Goal: Task Accomplishment & Management: Complete application form

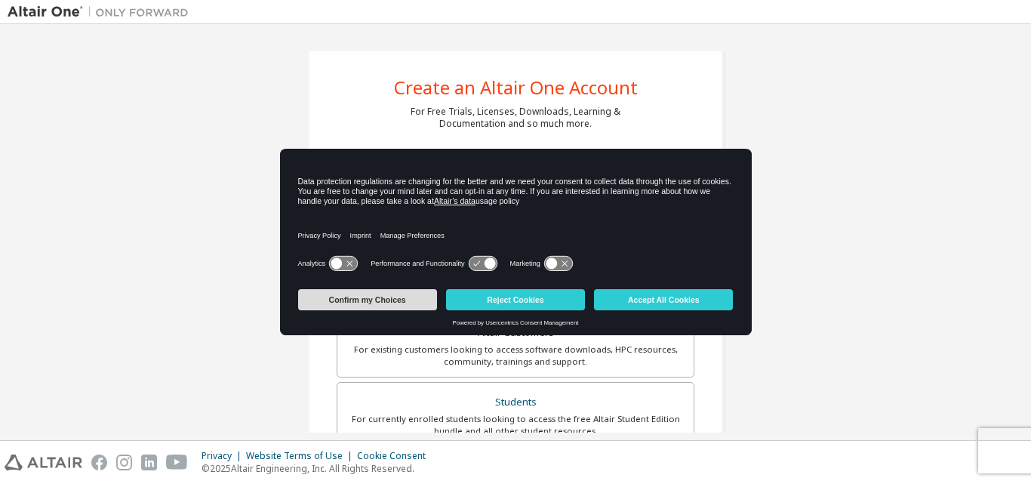
click at [388, 304] on button "Confirm my Choices" at bounding box center [367, 299] width 139 height 21
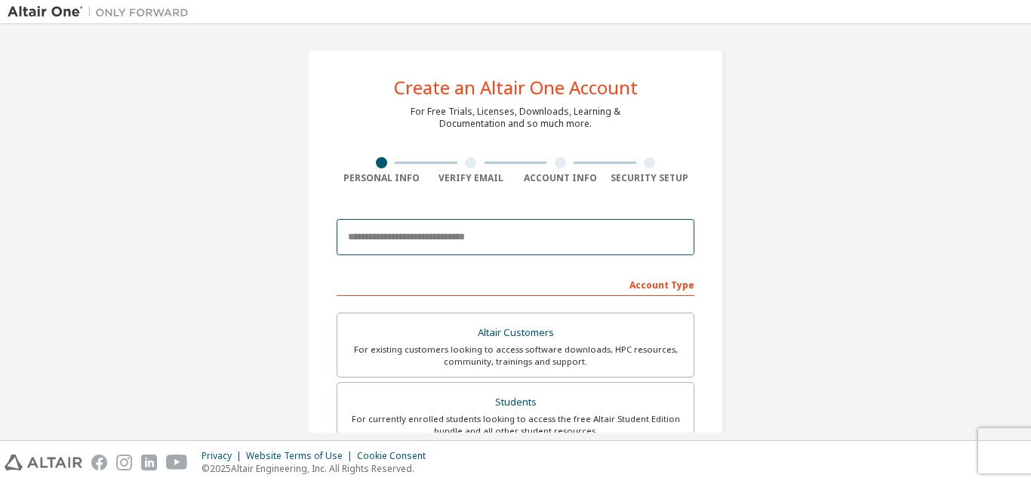
click at [409, 250] on input "email" at bounding box center [516, 237] width 358 height 36
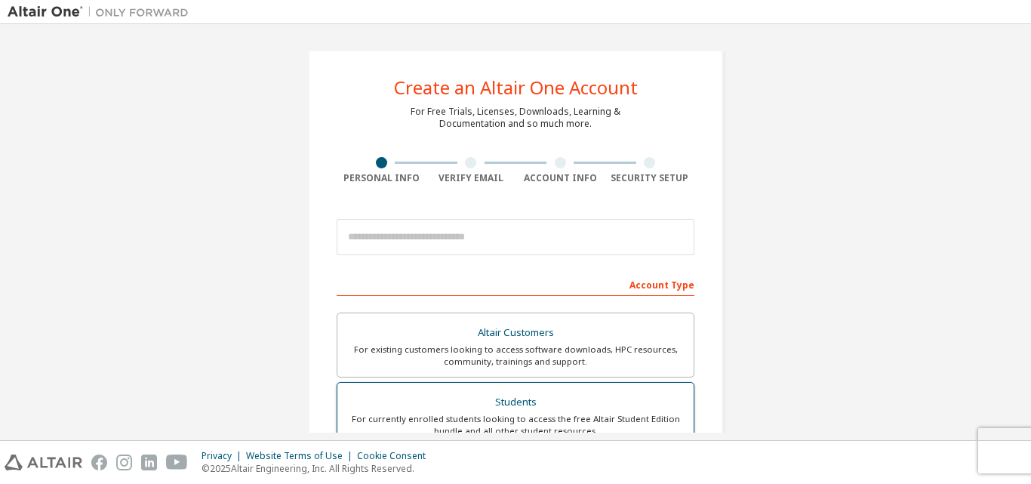
click at [525, 413] on div "For currently enrolled students looking to access the free Altair Student Editi…" at bounding box center [515, 425] width 338 height 24
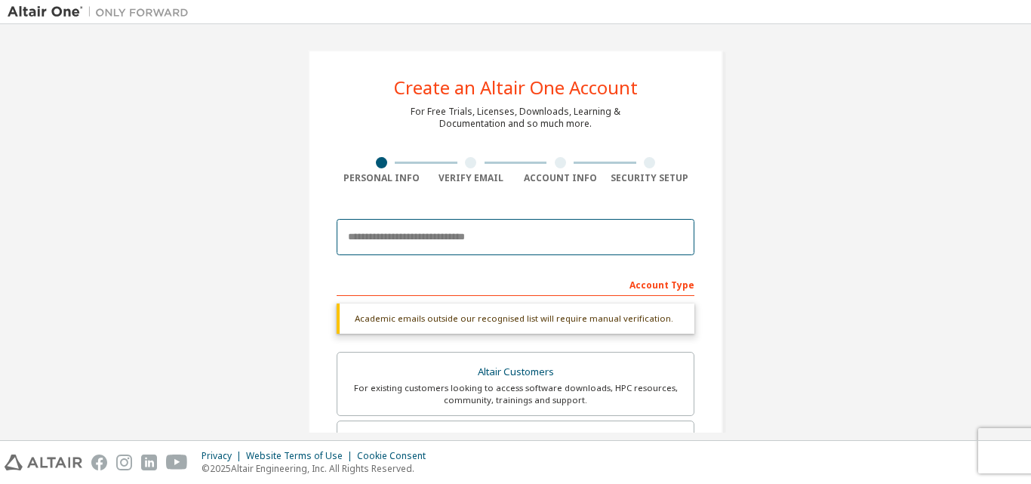
click at [468, 240] on input "email" at bounding box center [516, 237] width 358 height 36
type input "**********"
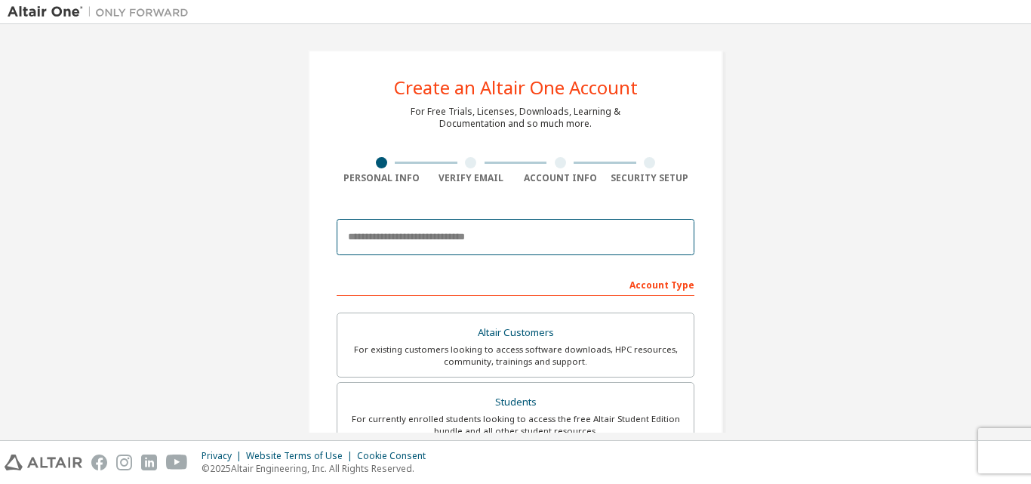
click at [426, 244] on input "email" at bounding box center [516, 237] width 358 height 36
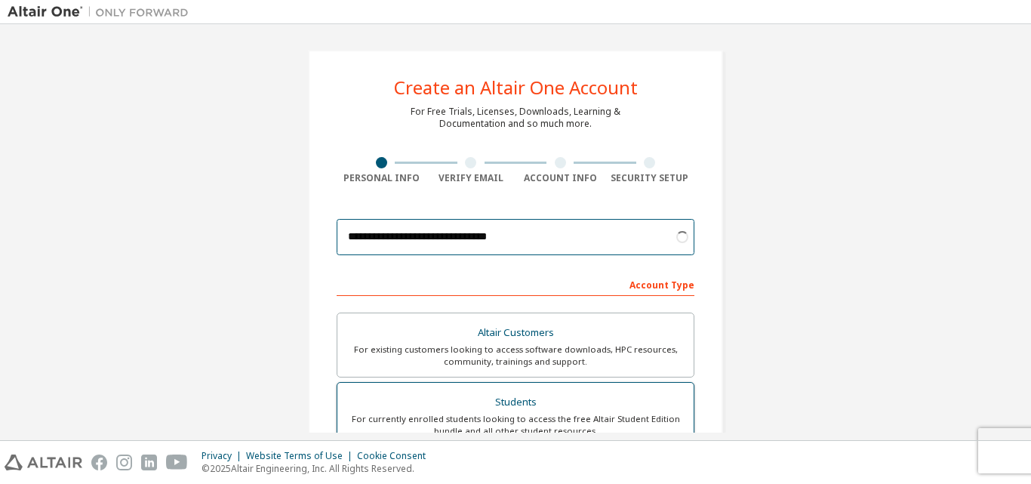
type input "**********"
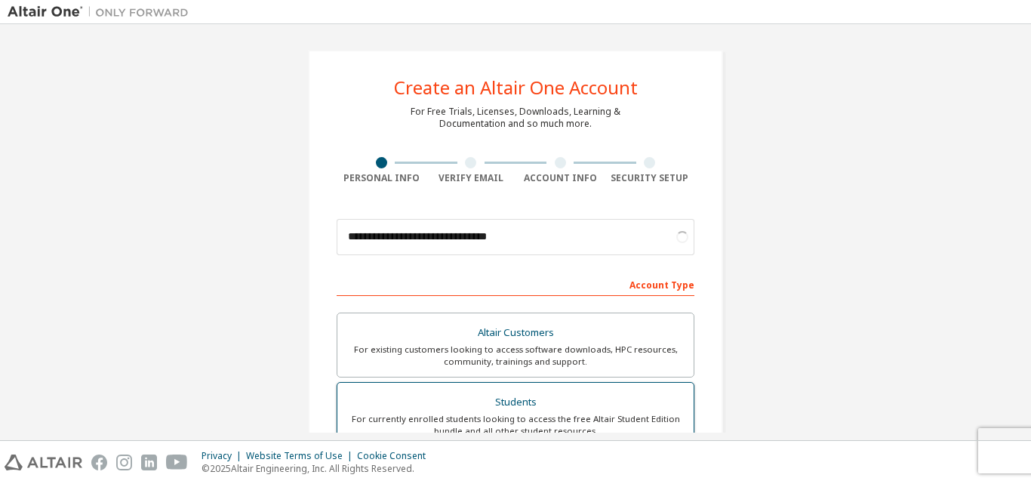
click at [517, 407] on div "Students" at bounding box center [515, 402] width 338 height 21
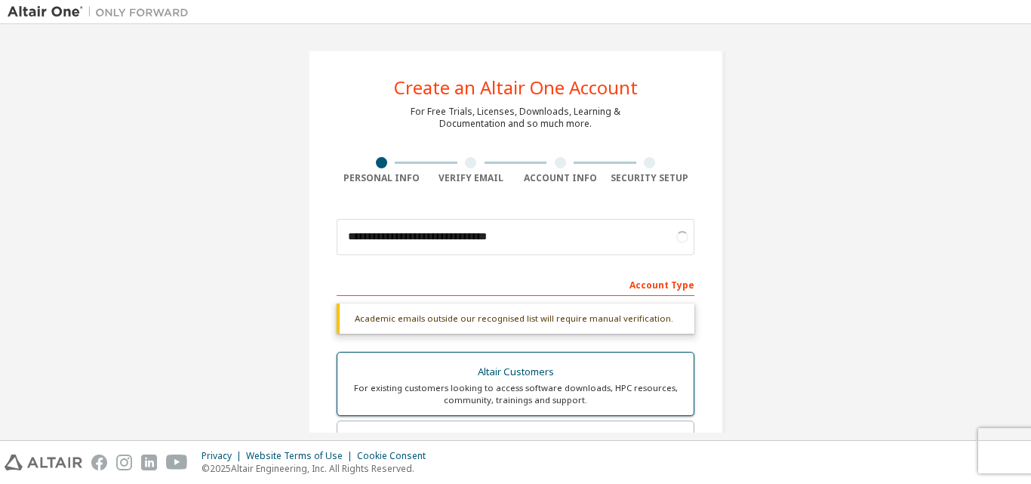
click at [505, 377] on div "Altair Customers" at bounding box center [515, 372] width 338 height 21
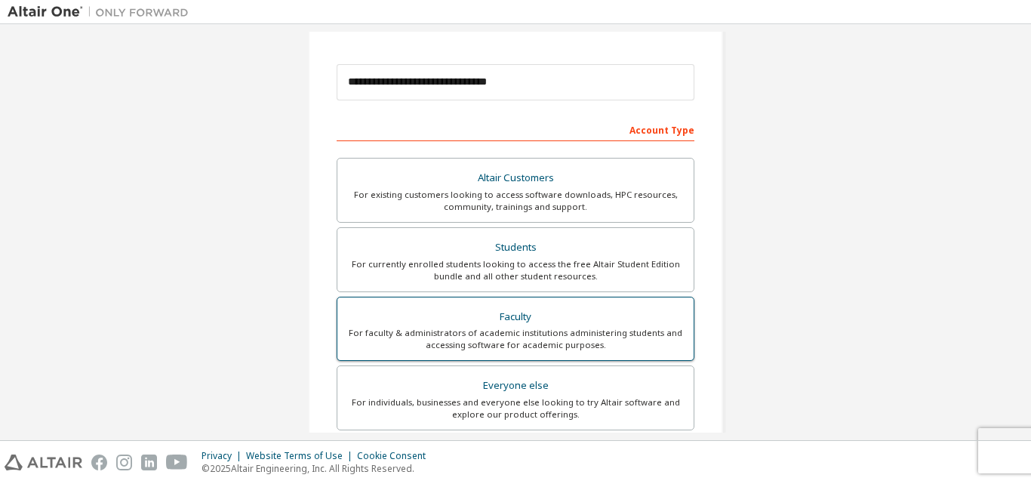
scroll to position [151, 0]
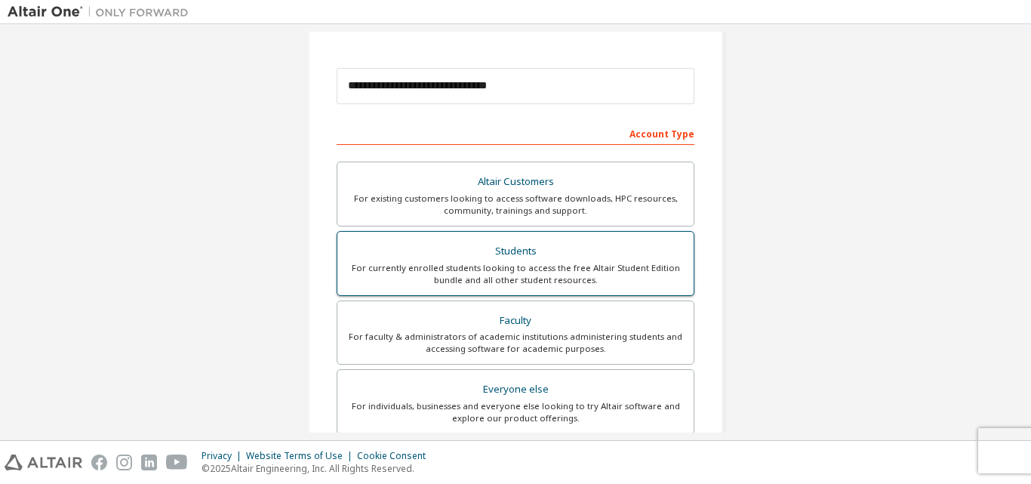
click at [515, 275] on div "For currently enrolled students looking to access the free Altair Student Editi…" at bounding box center [515, 274] width 338 height 24
click at [516, 247] on div "Students" at bounding box center [515, 251] width 338 height 21
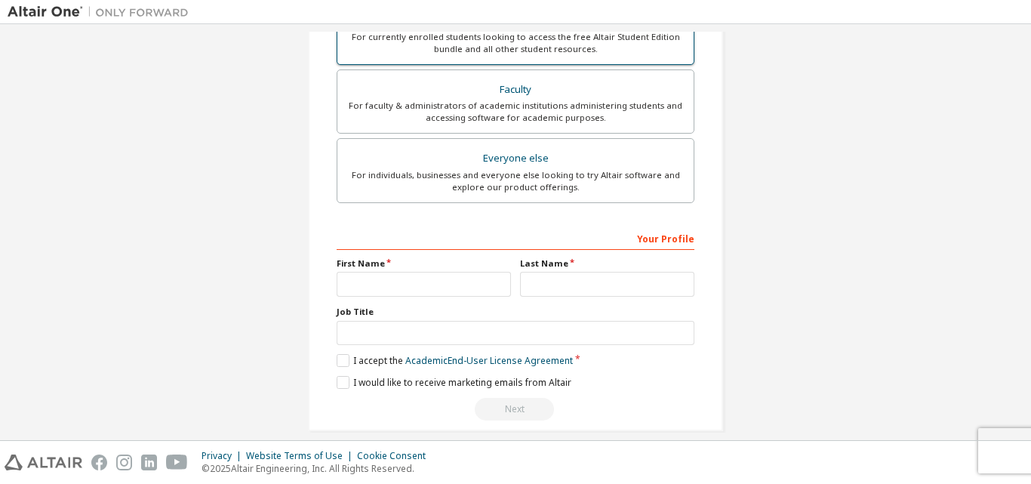
scroll to position [399, 0]
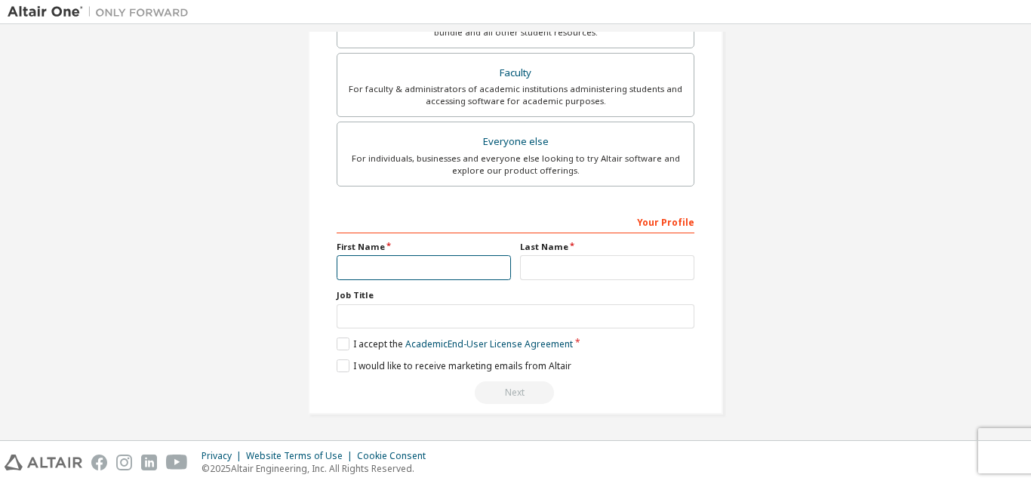
click at [447, 268] on input "text" at bounding box center [424, 267] width 174 height 25
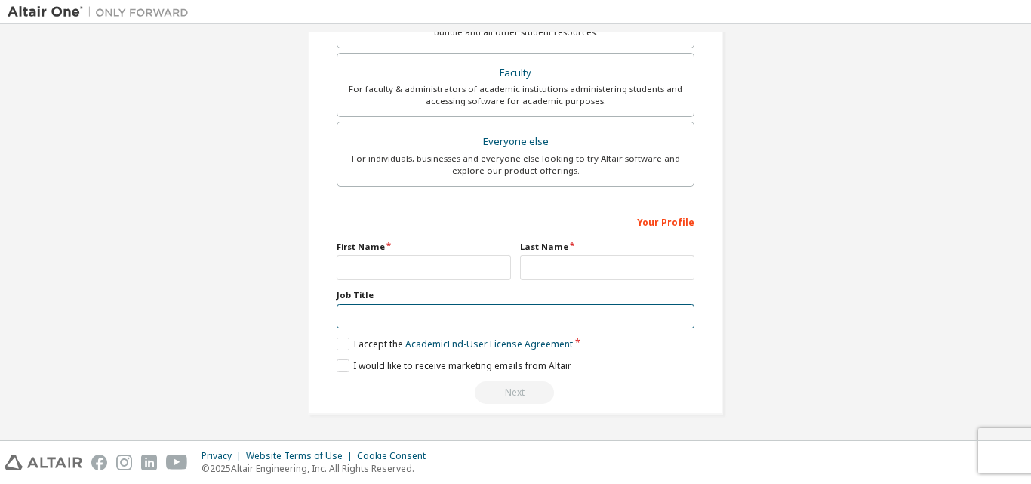
click at [383, 315] on input "text" at bounding box center [516, 316] width 358 height 25
type input "*******"
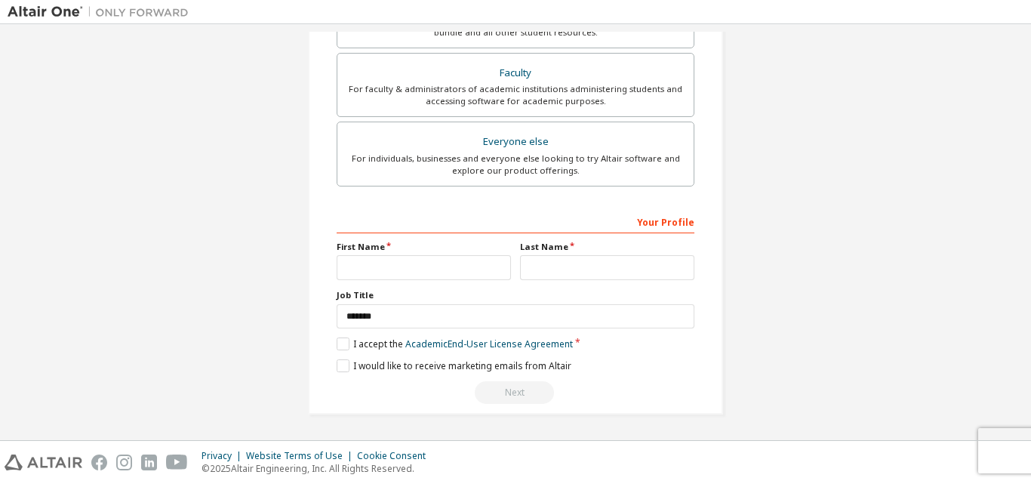
click at [382, 251] on label "First Name" at bounding box center [424, 247] width 174 height 12
drag, startPoint x: 379, startPoint y: 266, endPoint x: 368, endPoint y: 257, distance: 14.5
click at [379, 266] on input "text" at bounding box center [424, 267] width 174 height 25
type input "********"
click at [543, 271] on input "text" at bounding box center [607, 267] width 174 height 25
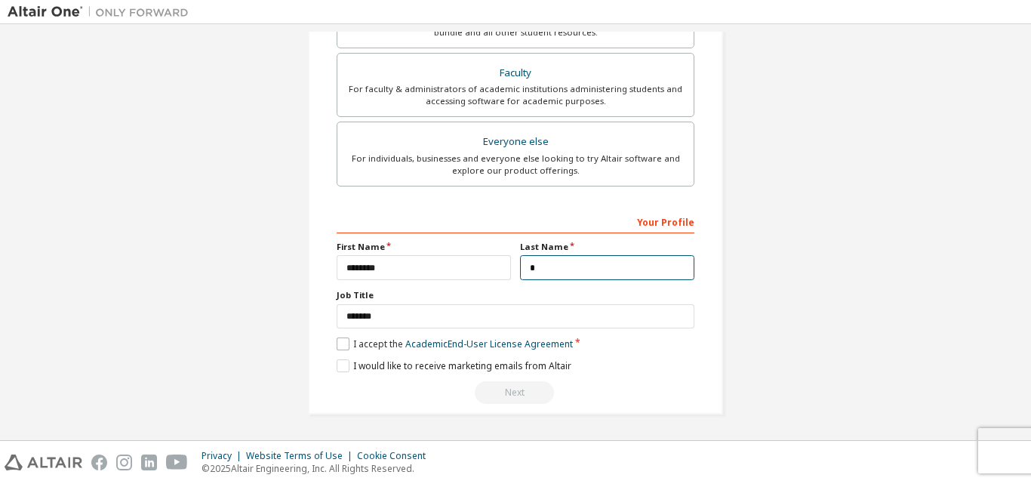
type input "*"
click at [340, 344] on label "I accept the Academic End-User License Agreement" at bounding box center [455, 343] width 236 height 13
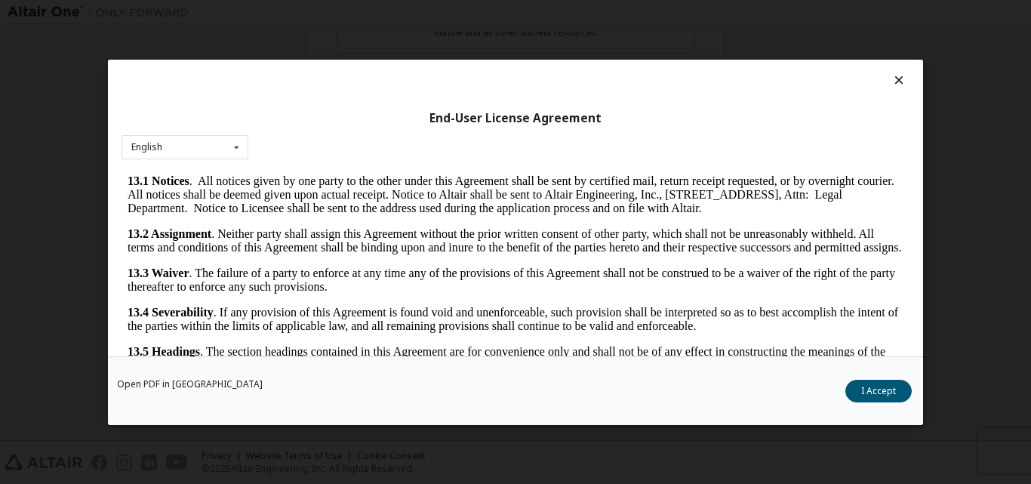
scroll to position [2505, 0]
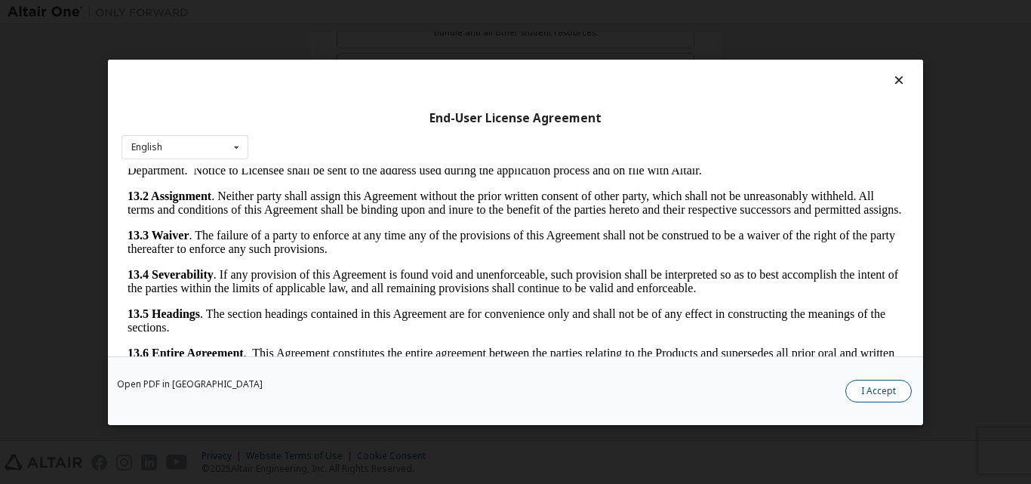
click at [898, 395] on button "I Accept" at bounding box center [878, 390] width 66 height 23
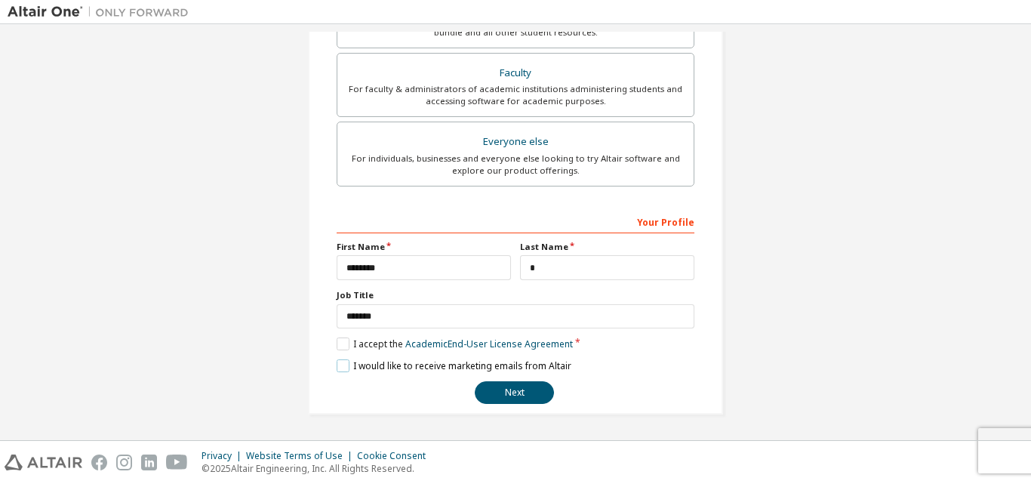
click at [340, 369] on label "I would like to receive marketing emails from Altair" at bounding box center [454, 365] width 235 height 13
click at [531, 387] on button "Next" at bounding box center [514, 392] width 79 height 23
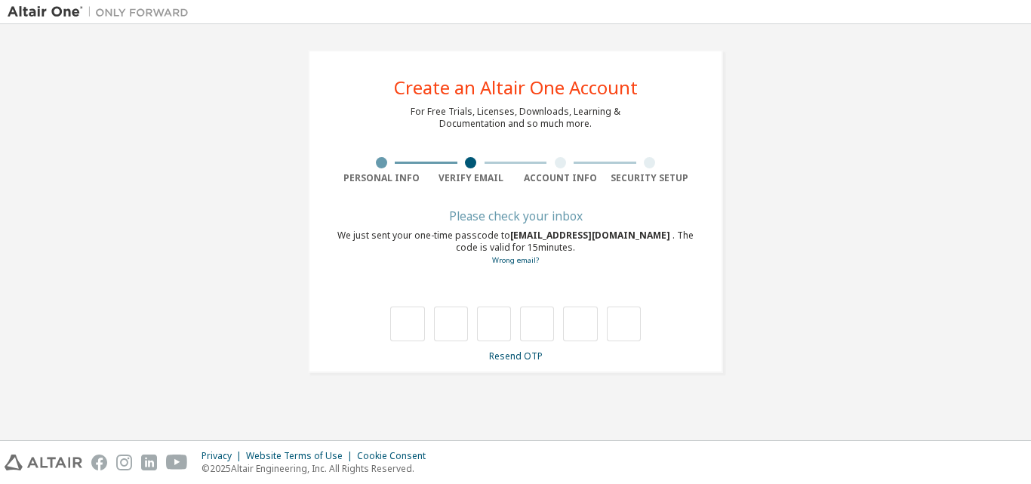
scroll to position [0, 0]
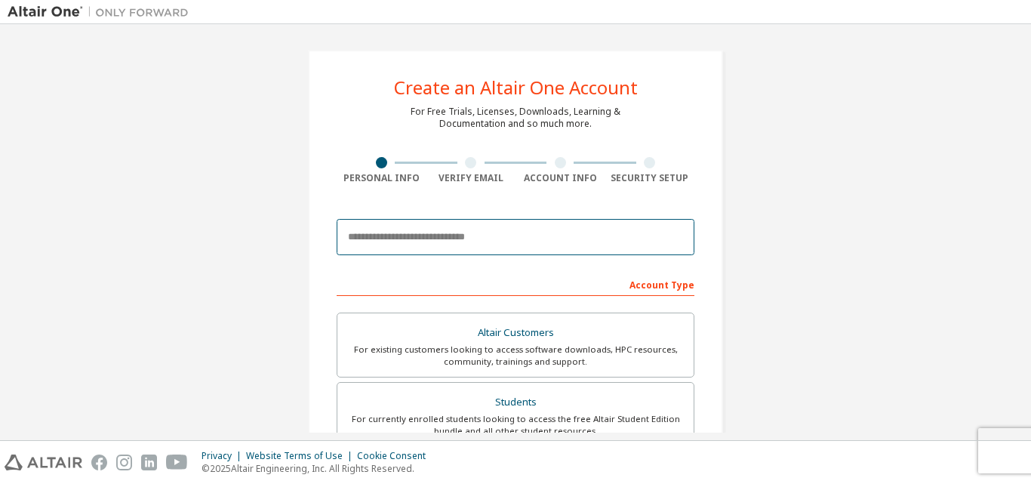
click at [413, 239] on input "email" at bounding box center [516, 237] width 358 height 36
drag, startPoint x: 445, startPoint y: 236, endPoint x: 523, endPoint y: 265, distance: 83.1
click at [447, 236] on input "**********" at bounding box center [516, 237] width 358 height 36
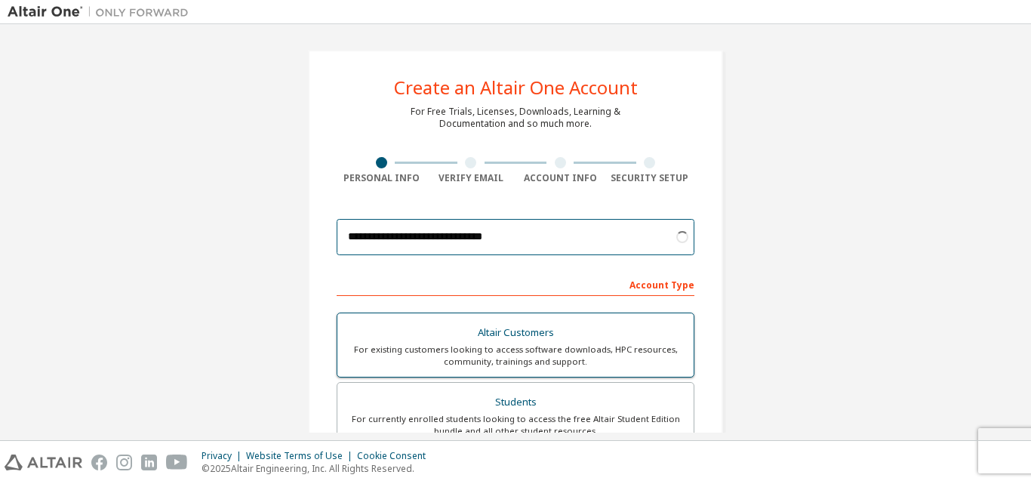
scroll to position [302, 0]
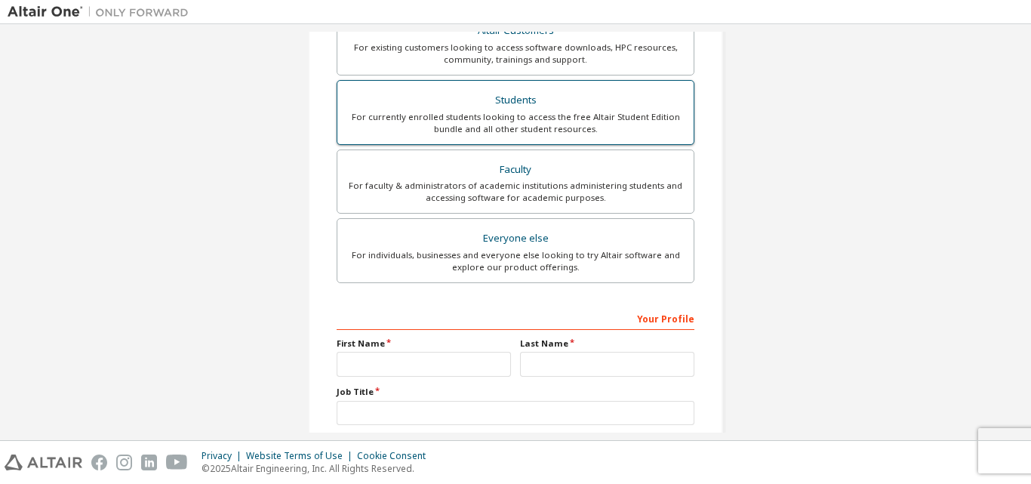
type input "**********"
click at [491, 105] on div "Students" at bounding box center [515, 100] width 338 height 21
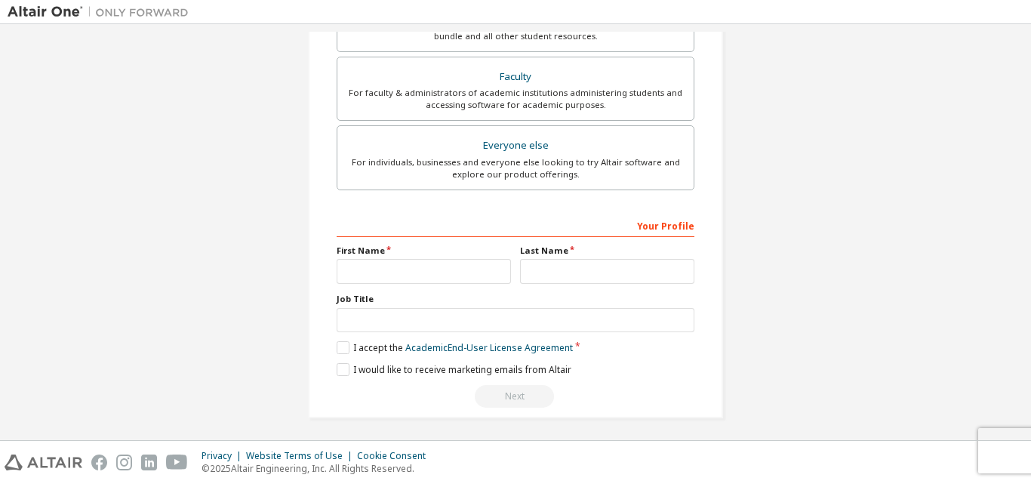
scroll to position [399, 0]
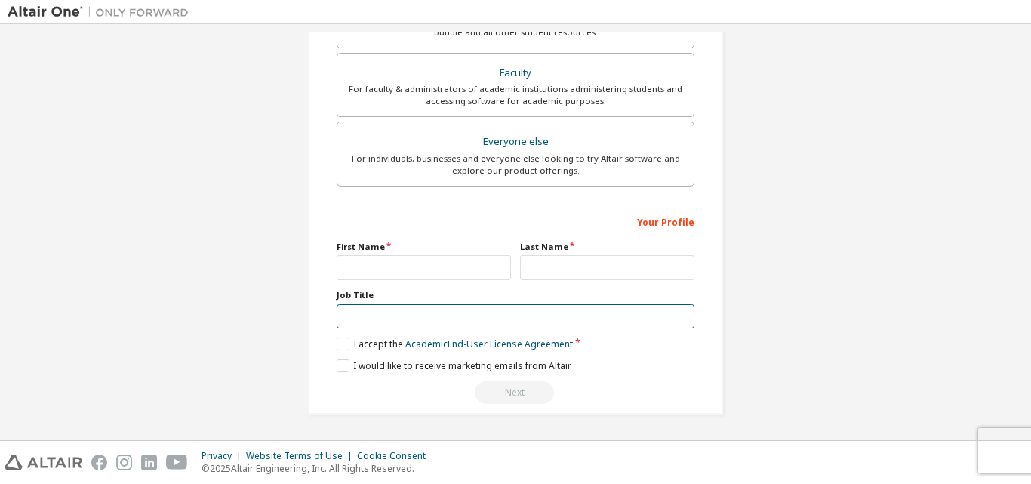
click at [380, 320] on input "text" at bounding box center [516, 316] width 358 height 25
type input "*******"
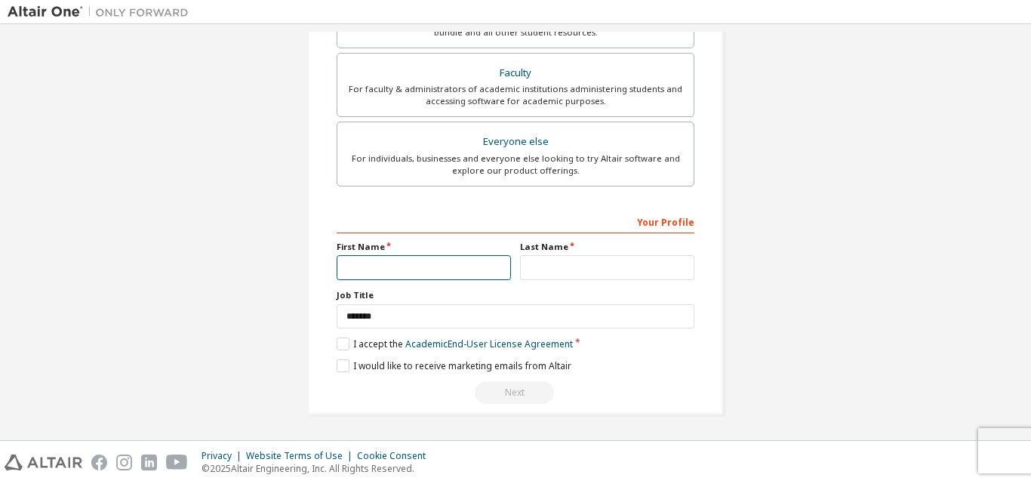
click at [375, 263] on input "text" at bounding box center [424, 267] width 174 height 25
type input "********"
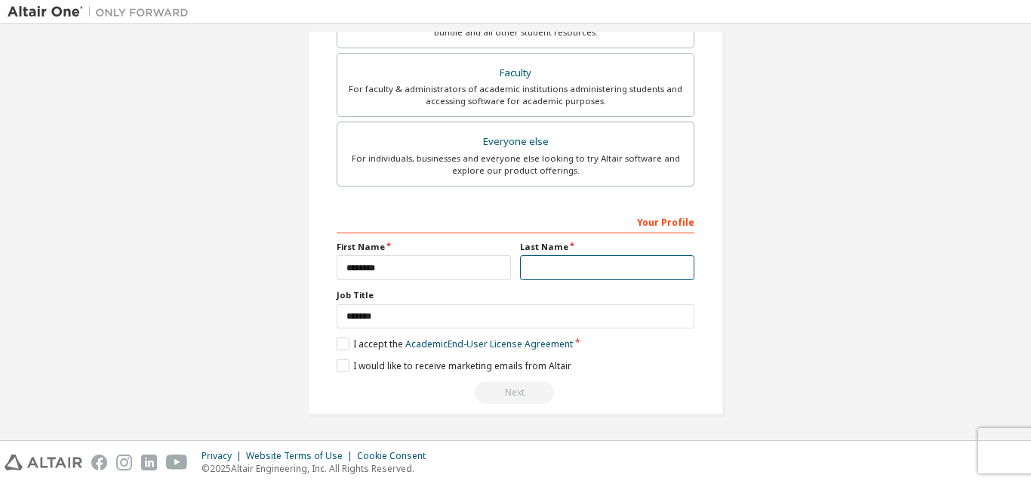
click at [592, 261] on input "text" at bounding box center [607, 267] width 174 height 25
type input "*"
click at [337, 366] on label "I would like to receive marketing emails from Altair" at bounding box center [454, 365] width 235 height 13
click at [340, 345] on label "I accept the Academic End-User License Agreement" at bounding box center [455, 343] width 236 height 13
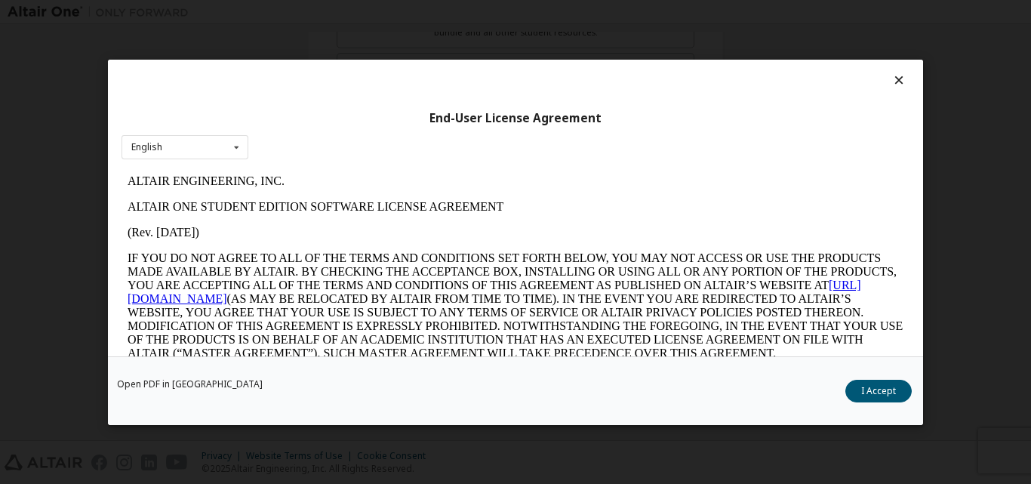
scroll to position [0, 0]
click at [874, 386] on button "I Accept" at bounding box center [878, 390] width 66 height 23
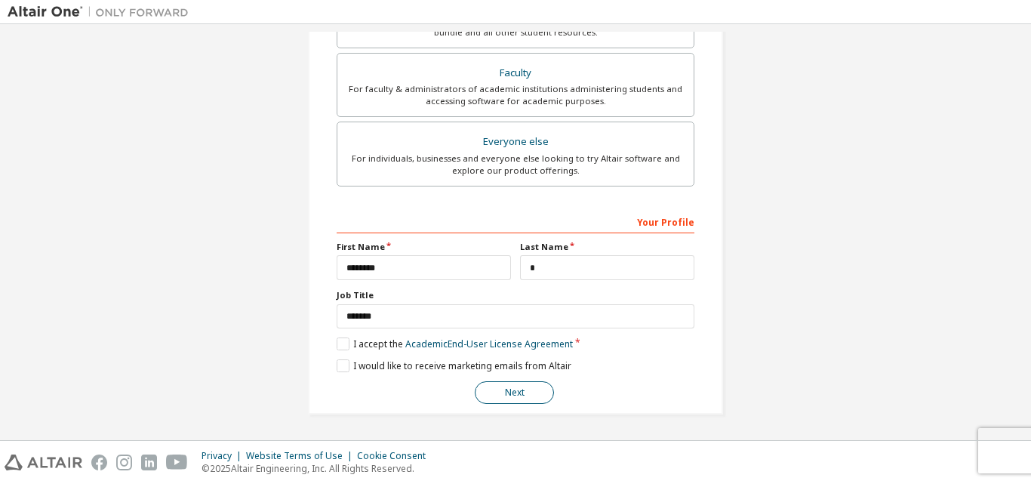
click at [529, 393] on button "Next" at bounding box center [514, 392] width 79 height 23
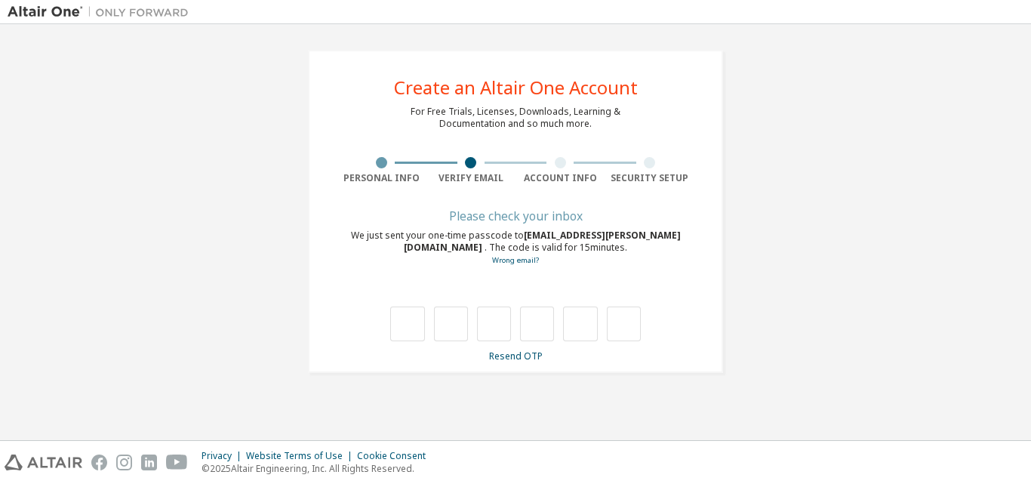
type input "*"
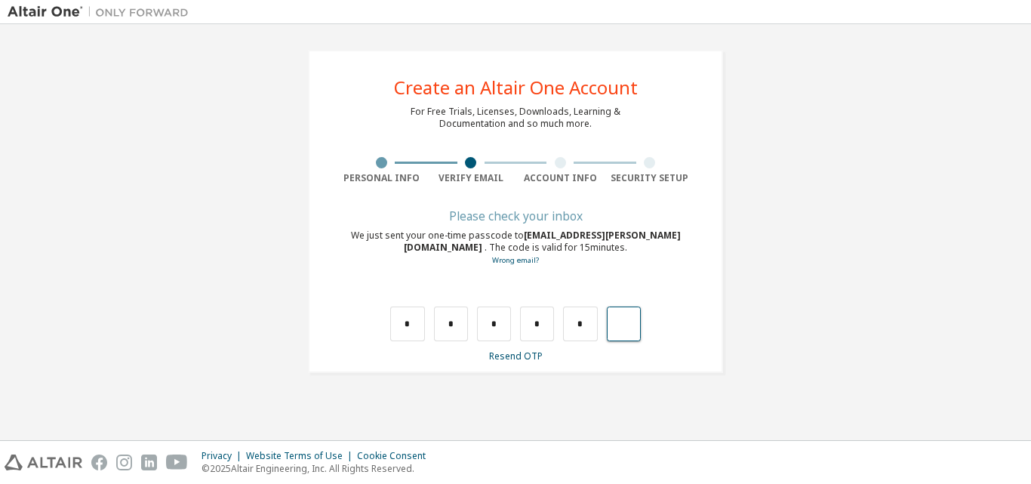
type input "*"
